Goal: Information Seeking & Learning: Understand process/instructions

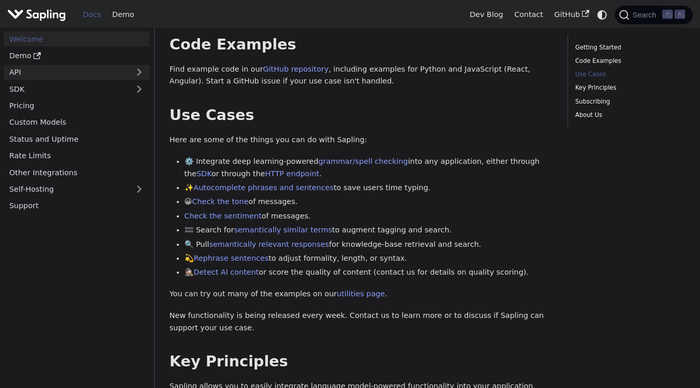
click at [54, 69] on link "API" at bounding box center [66, 72] width 125 height 15
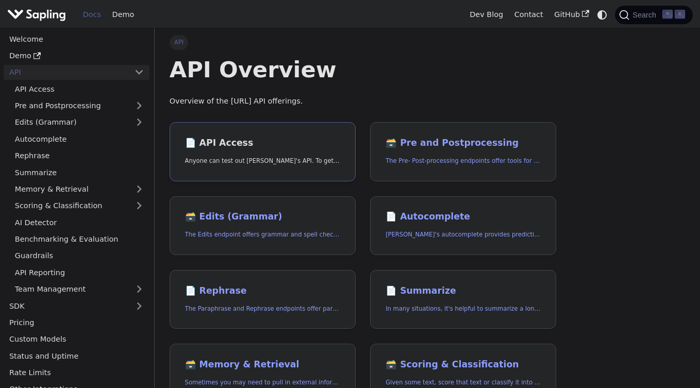
click at [239, 136] on link "📄️ API Access Anyone can test out [PERSON_NAME]'s API. To get started with the …" at bounding box center [263, 151] width 186 height 59
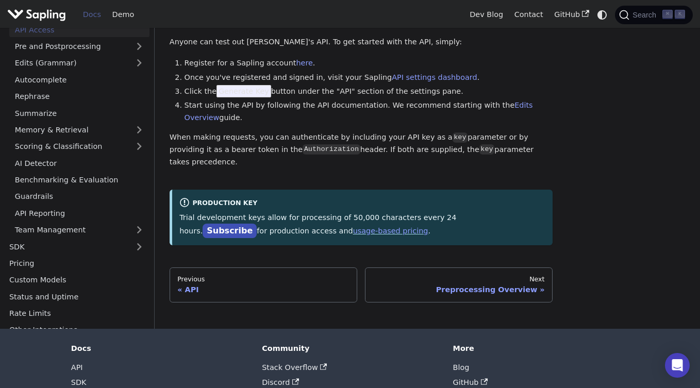
scroll to position [68, 0]
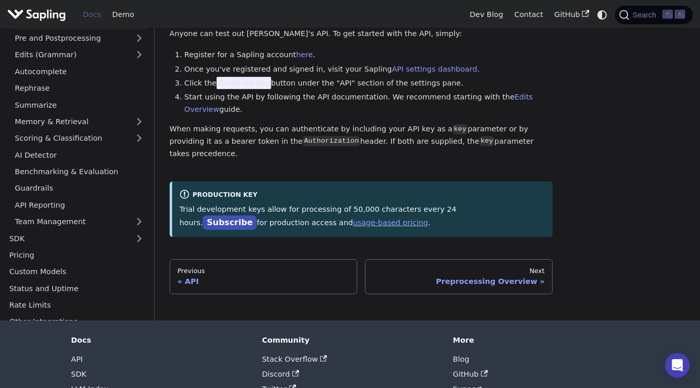
click at [215, 204] on p "Trial development keys allow for processing of 50,000 characters every 24 hours…" at bounding box center [361, 217] width 365 height 26
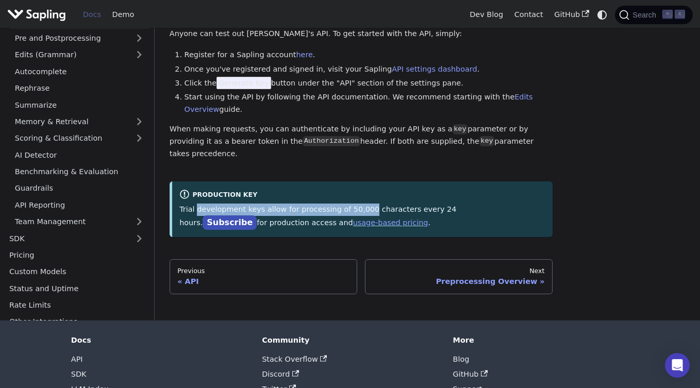
drag, startPoint x: 215, startPoint y: 197, endPoint x: 360, endPoint y: 200, distance: 144.3
click at [360, 204] on p "Trial development keys allow for processing of 50,000 characters every 24 hours…" at bounding box center [361, 217] width 365 height 26
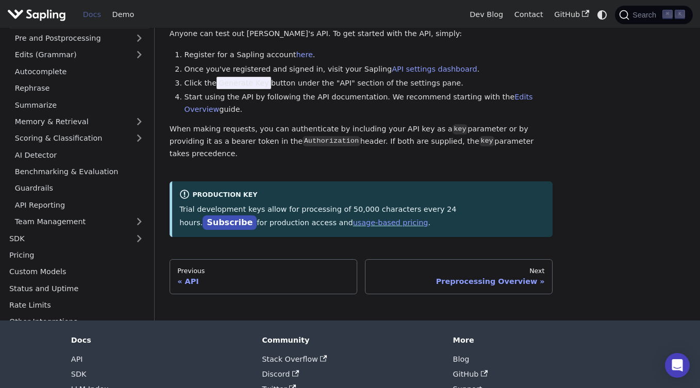
click at [360, 204] on p "Trial development keys allow for processing of 50,000 characters every 24 hours…" at bounding box center [361, 217] width 365 height 26
drag, startPoint x: 360, startPoint y: 198, endPoint x: 352, endPoint y: 198, distance: 7.7
click at [352, 204] on p "Trial development keys allow for processing of 50,000 characters every 24 hours…" at bounding box center [361, 217] width 365 height 26
click at [354, 204] on p "Trial development keys allow for processing of 50,000 characters every 24 hours…" at bounding box center [361, 217] width 365 height 26
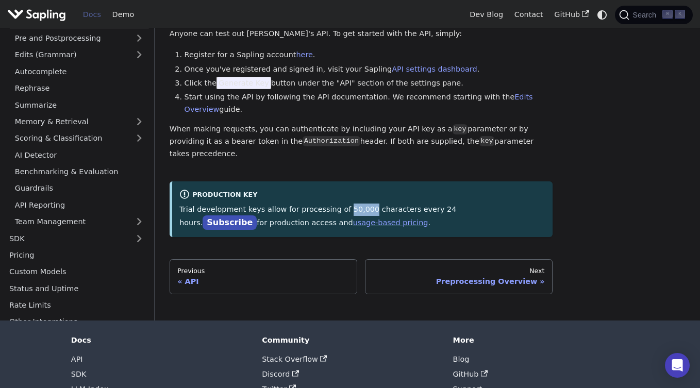
click at [354, 204] on p "Trial development keys allow for processing of 50,000 characters every 24 hours…" at bounding box center [361, 217] width 365 height 26
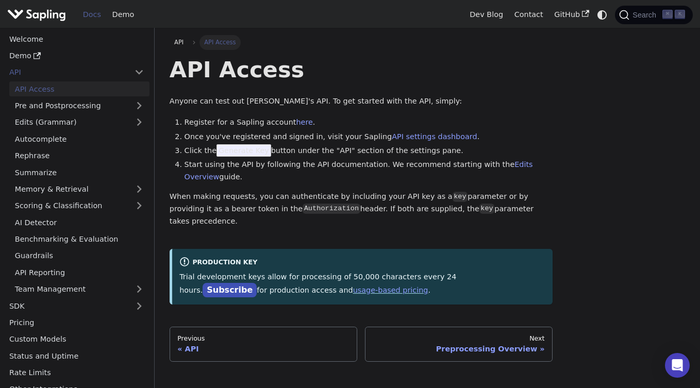
scroll to position [0, 0]
click at [434, 159] on li "Start using the API by following the API documentation. We recommend starting w…" at bounding box center [368, 171] width 368 height 25
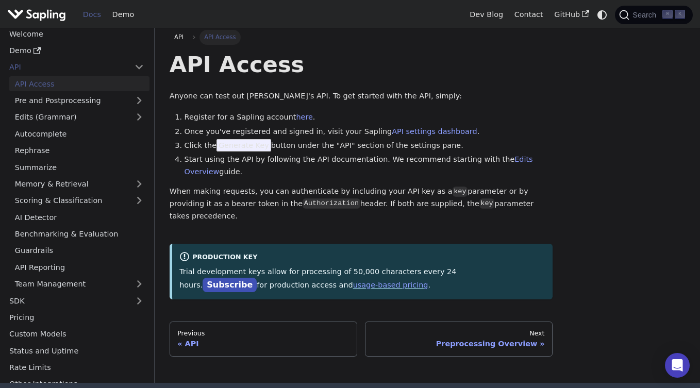
scroll to position [8, 0]
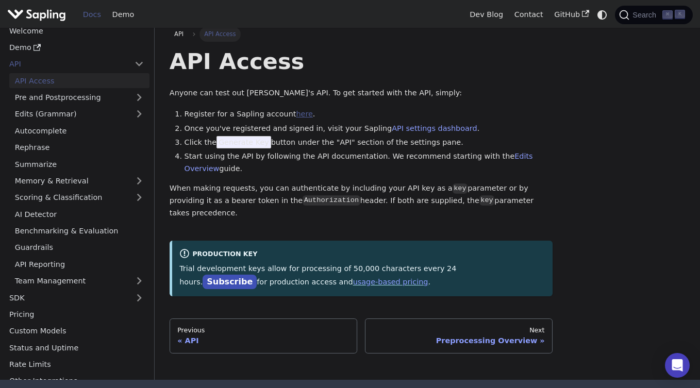
click at [297, 115] on link "here" at bounding box center [304, 114] width 16 height 8
